Goal: Find specific page/section: Find specific page/section

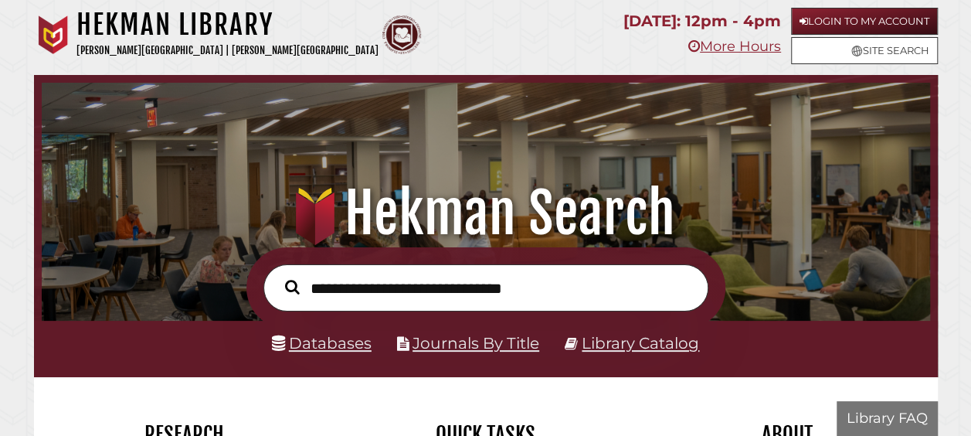
scroll to position [294, 881]
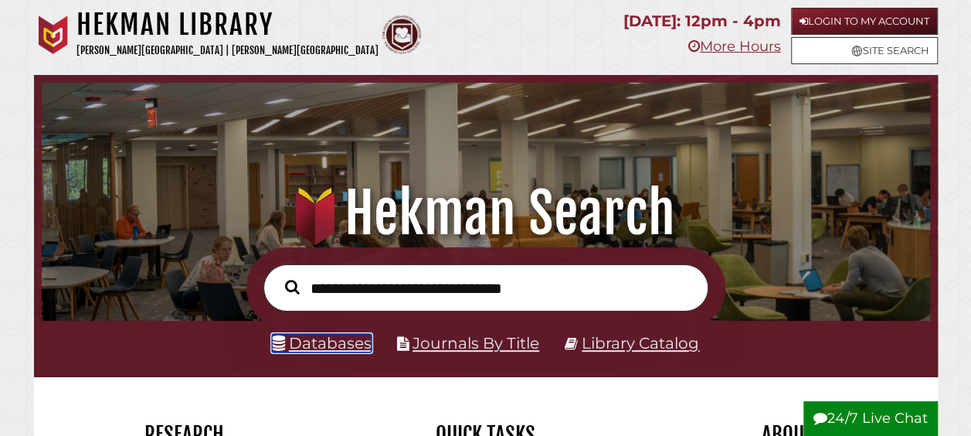
click at [304, 352] on link "Databases" at bounding box center [322, 343] width 100 height 19
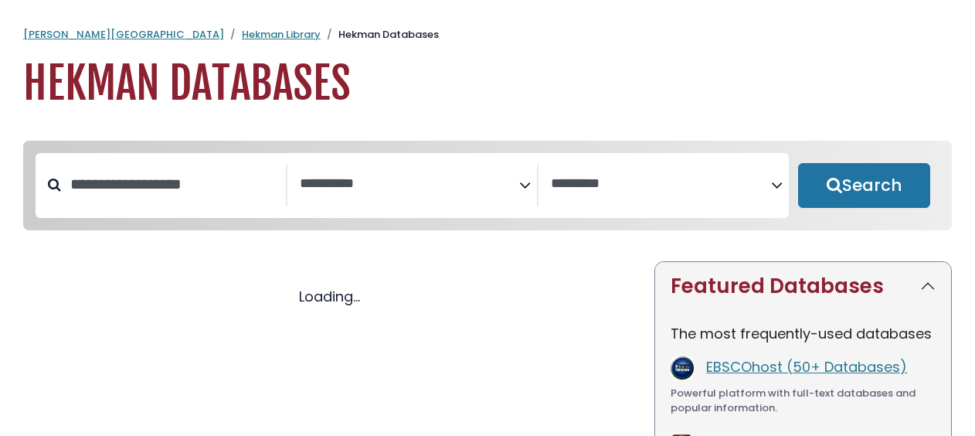
select select "Database Subject Filter"
select select "Database Vendors Filter"
select select "Database Subject Filter"
select select "Database Vendors Filter"
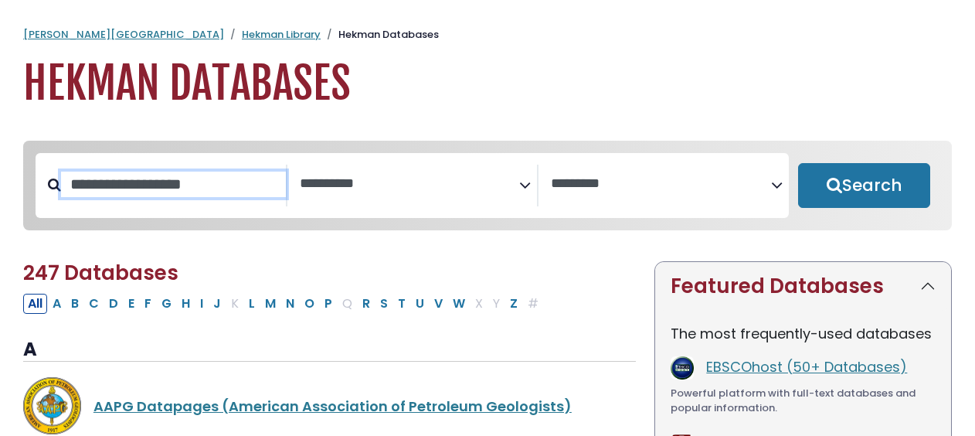
click at [230, 192] on input "Search database by title or keyword" at bounding box center [173, 184] width 225 height 25
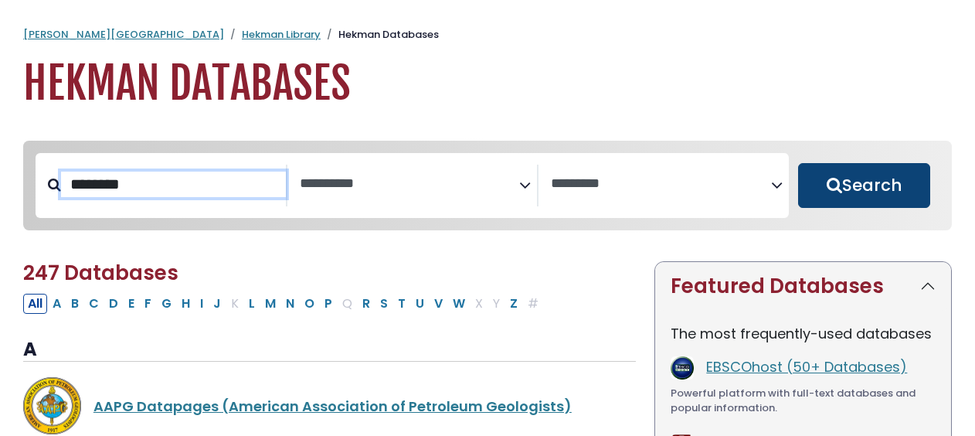
type input "********"
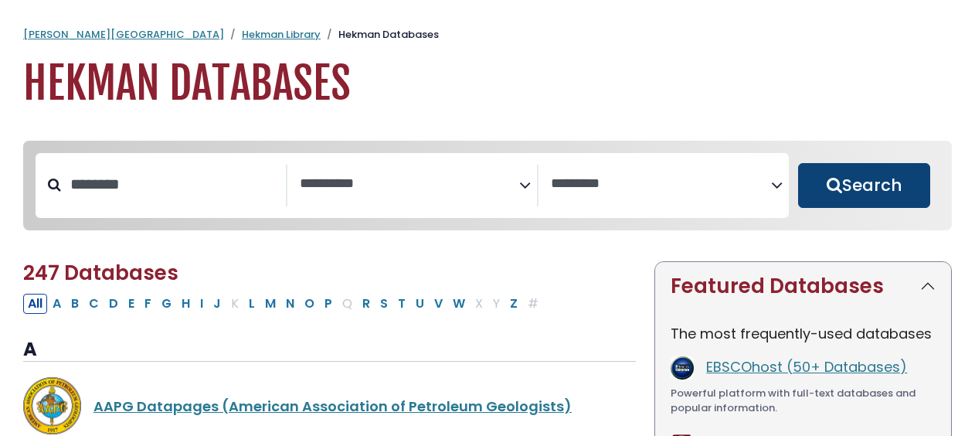
click at [851, 187] on button "Search" at bounding box center [864, 185] width 132 height 45
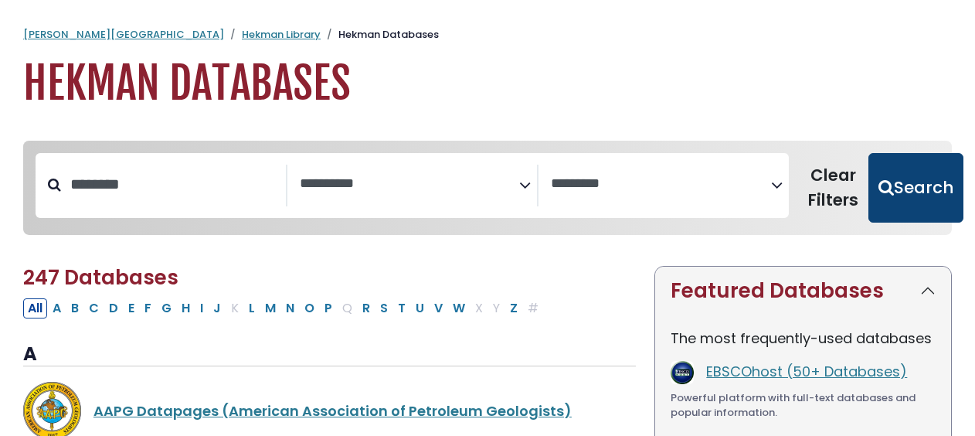
select select "Database Subject Filter"
select select "Database Vendors Filter"
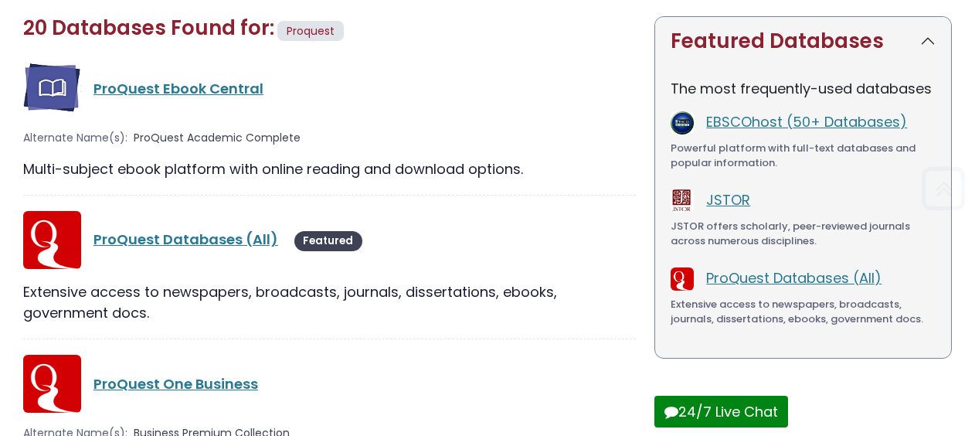
scroll to position [266, 0]
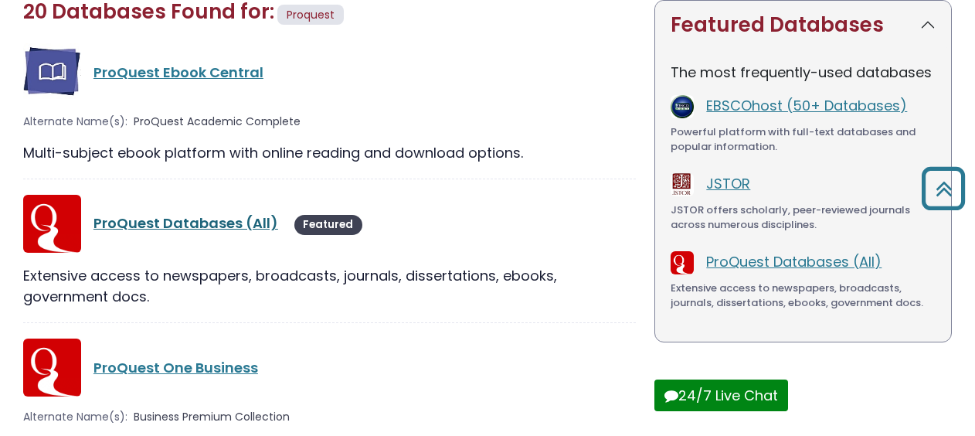
click at [236, 218] on link "ProQuest Databases (All)" at bounding box center [185, 222] width 185 height 19
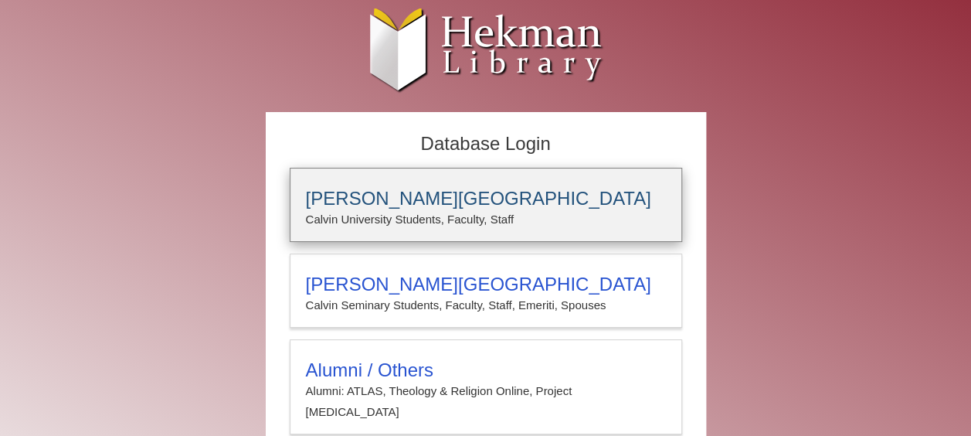
type input "**********"
click at [440, 212] on p "Calvin University Students, Faculty, Staff" at bounding box center [486, 219] width 360 height 20
